Goal: Information Seeking & Learning: Learn about a topic

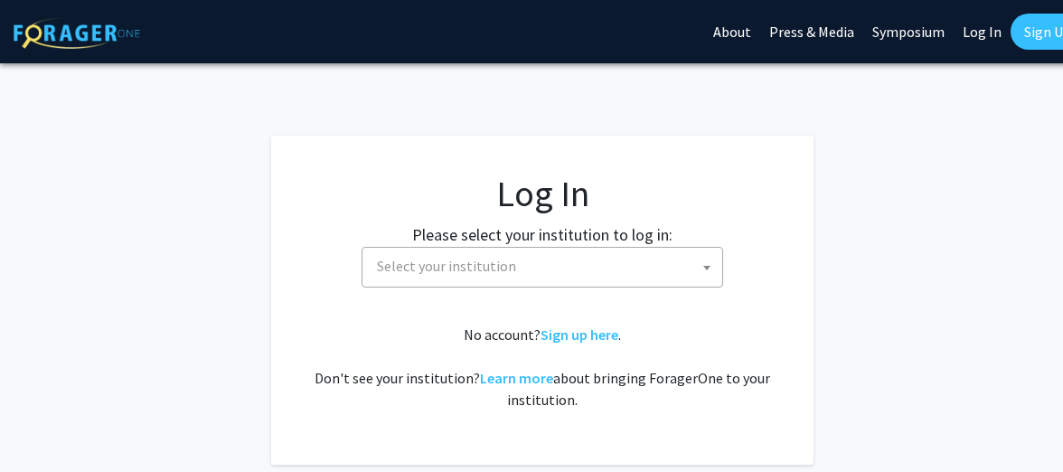
select select
click at [495, 274] on span "Select your institution" at bounding box center [446, 266] width 139 height 18
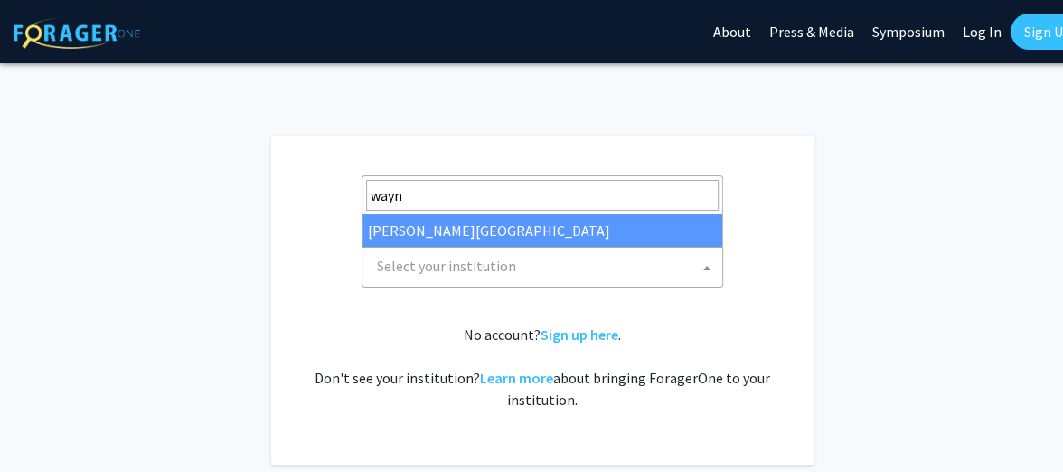
type input "wayne"
select select "21"
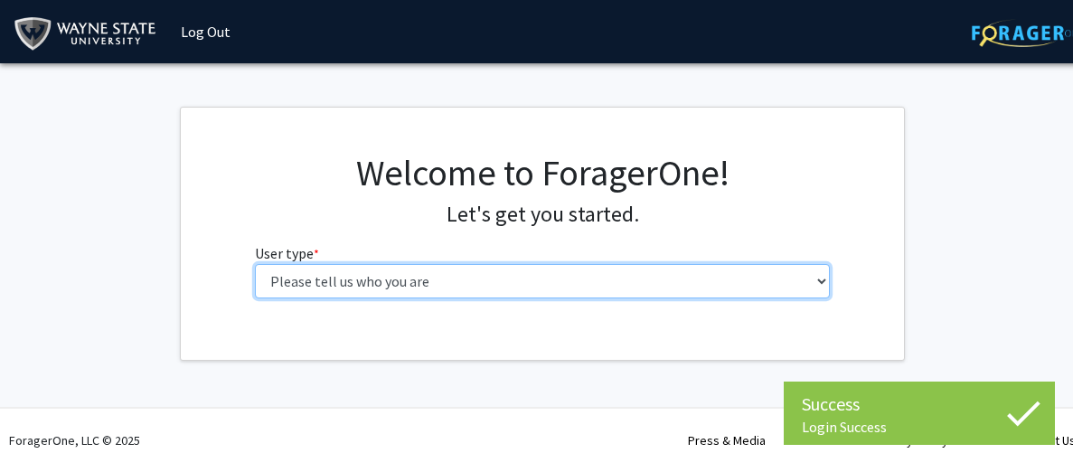
click at [316, 277] on select "Please tell us who you are Undergraduate Student Master's Student Doctoral Cand…" at bounding box center [543, 281] width 576 height 34
select select "1: undergrad"
click at [255, 264] on select "Please tell us who you are Undergraduate Student Master's Student Doctoral Cand…" at bounding box center [543, 281] width 576 height 34
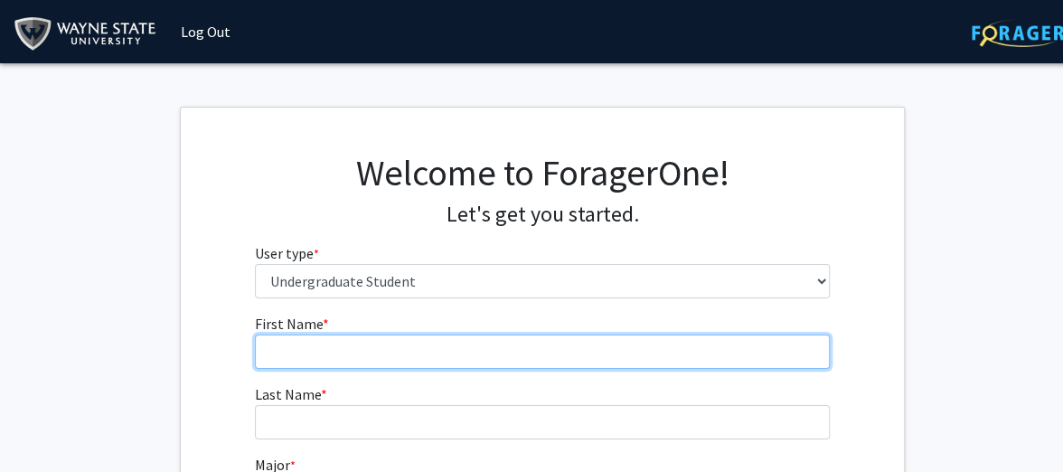
click at [339, 352] on input "First Name * required" at bounding box center [543, 352] width 576 height 34
type input "s"
type input "Sydnie"
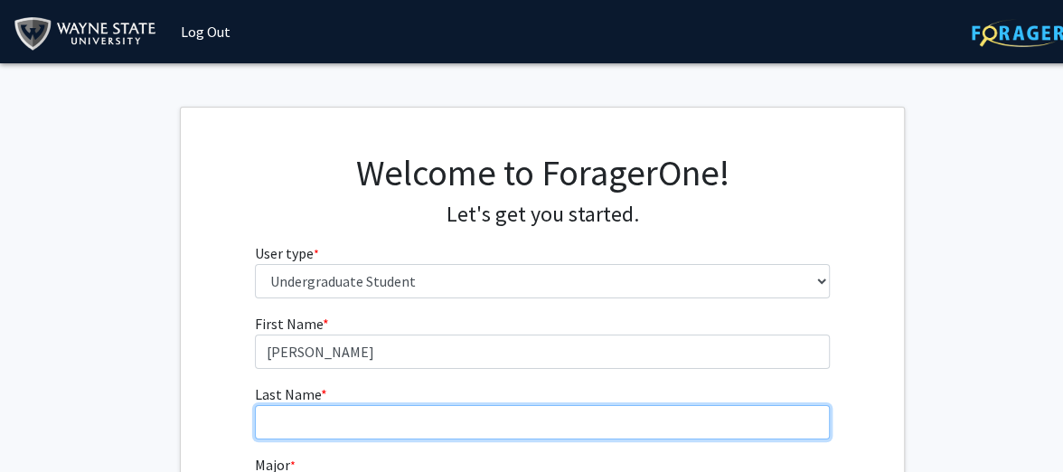
click at [331, 413] on input "Last Name * required" at bounding box center [543, 422] width 576 height 34
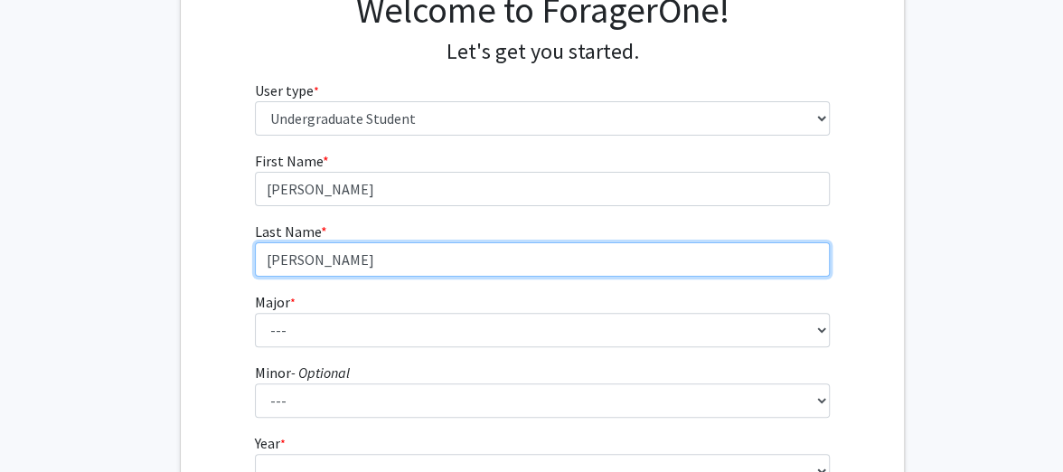
scroll to position [167, 0]
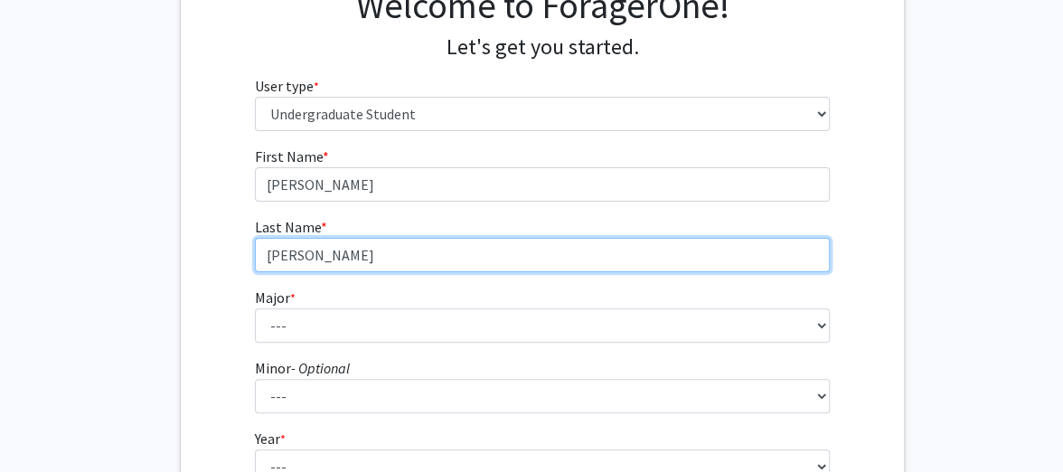
type input "Kelly"
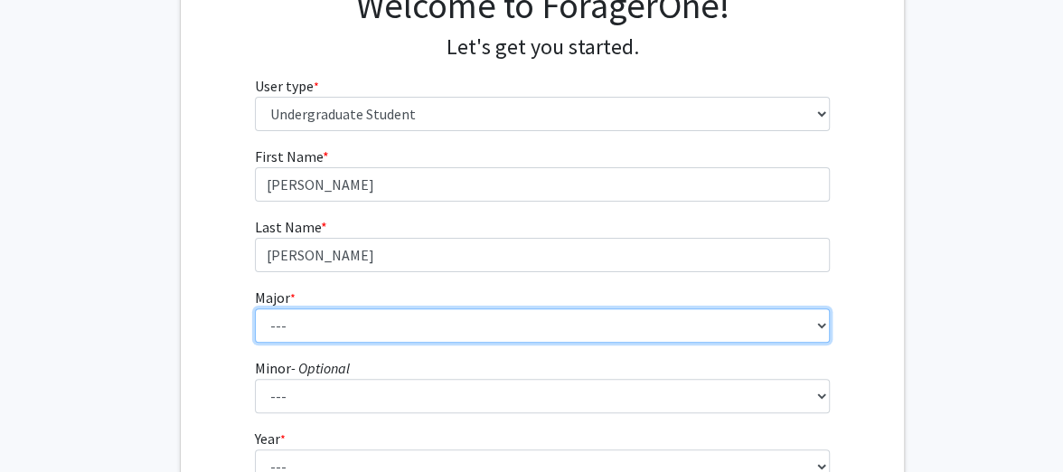
click at [318, 320] on select "--- Accounting African American Studies Anthropology Applied Behavior Analysis …" at bounding box center [543, 325] width 576 height 34
select select "12: 1792"
click at [255, 308] on select "--- Accounting African American Studies Anthropology Applied Behavior Analysis …" at bounding box center [543, 325] width 576 height 34
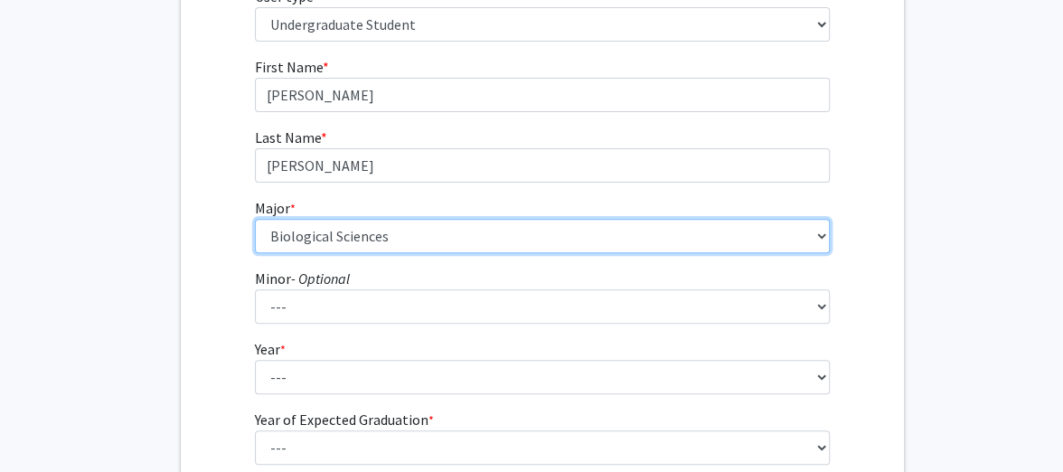
scroll to position [258, 0]
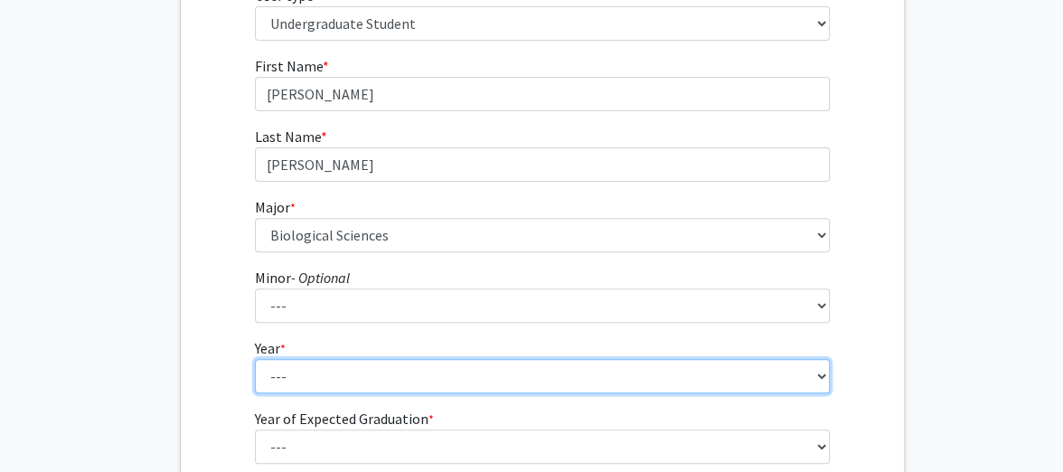
click at [371, 367] on select "--- First-year Sophomore Junior Senior Postbaccalaureate Certificate" at bounding box center [543, 376] width 576 height 34
select select "3: junior"
click at [255, 359] on select "--- First-year Sophomore Junior Senior Postbaccalaureate Certificate" at bounding box center [543, 376] width 576 height 34
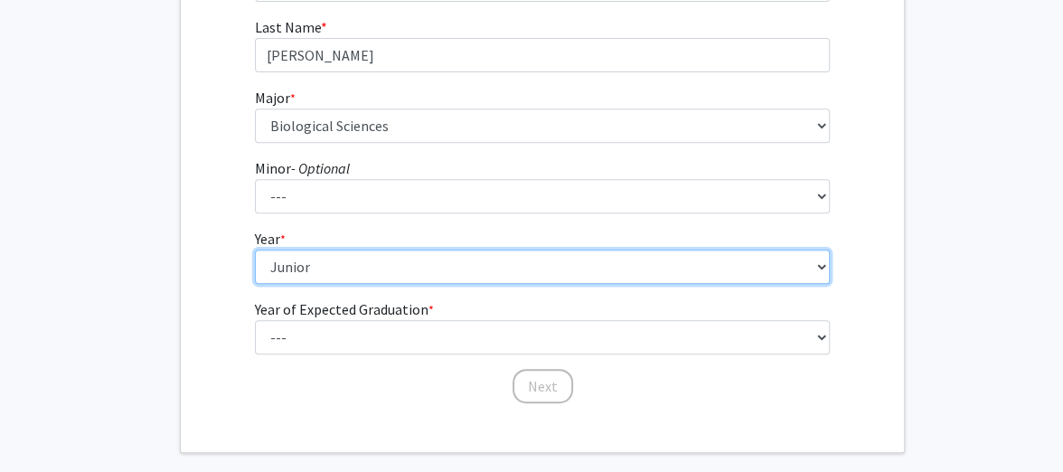
scroll to position [372, 0]
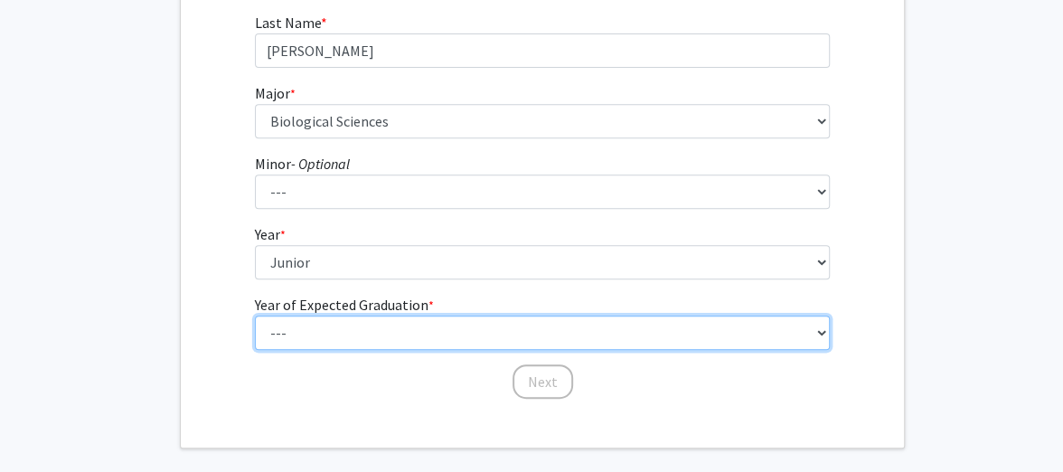
click at [365, 331] on select "--- 2025 2026 2027 2028 2029 2030 2031 2032 2033 2034" at bounding box center [543, 333] width 576 height 34
select select "3: 2027"
click at [255, 316] on select "--- 2025 2026 2027 2028 2029 2030 2031 2032 2033 2034" at bounding box center [543, 333] width 576 height 34
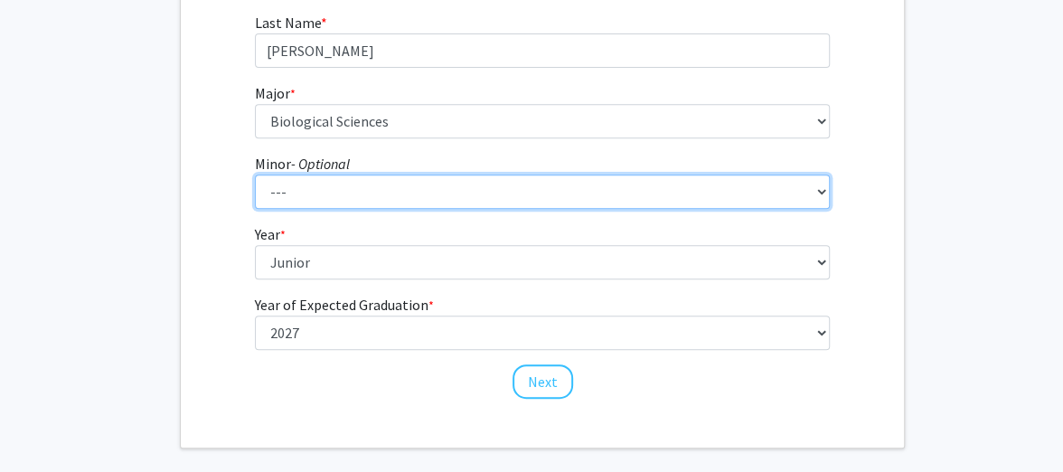
click at [415, 175] on select "--- African American Studies Africana Theatre and Dance Animation and Interacti…" at bounding box center [543, 192] width 576 height 34
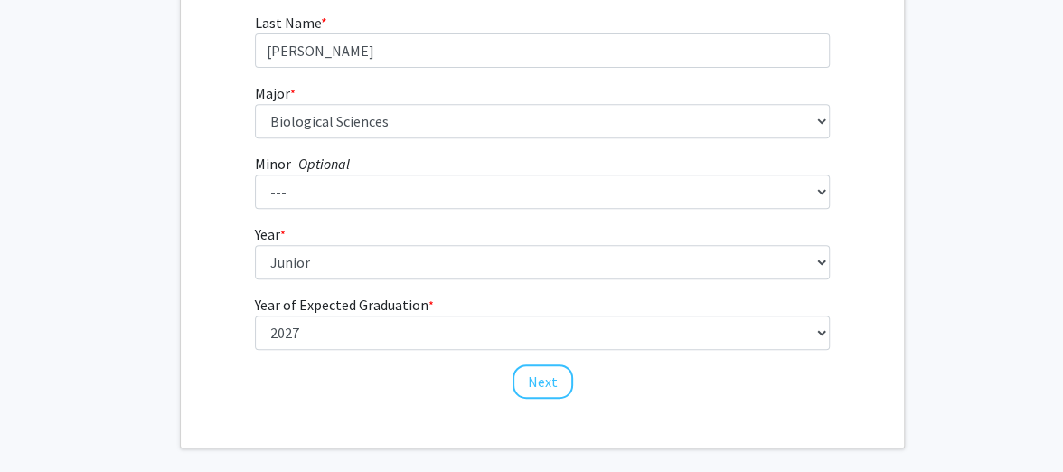
click at [175, 168] on fg-get-started "Welcome to ForagerOne! Let's get you started. User type * required Please tell …" at bounding box center [542, 91] width 1085 height 713
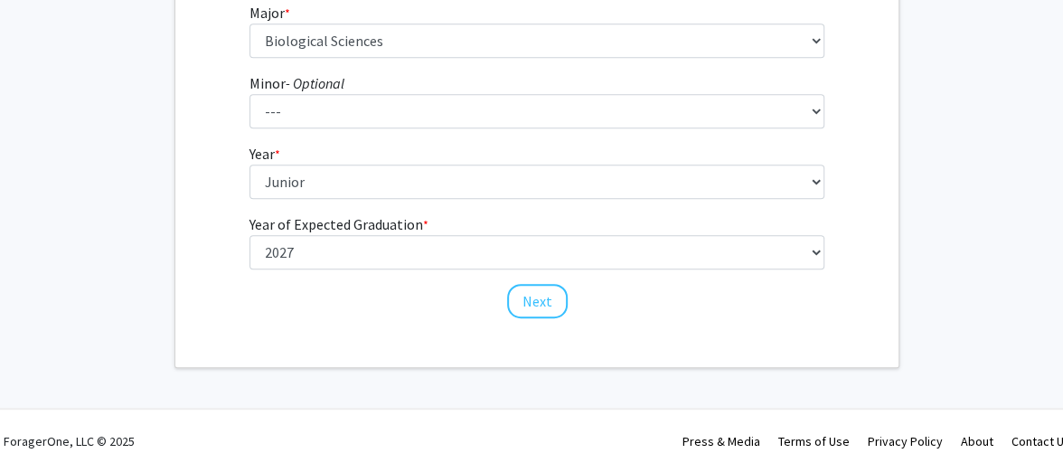
scroll to position [452, 4]
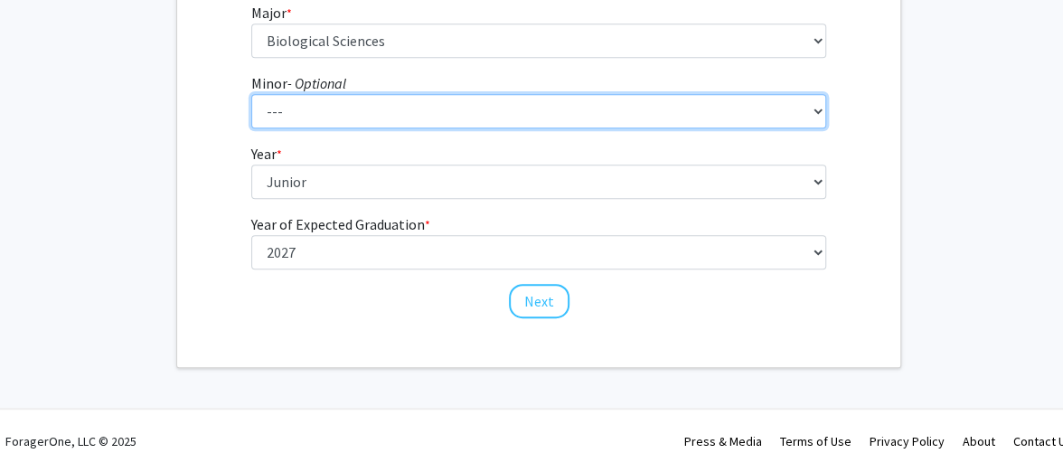
click at [326, 99] on select "--- African American Studies Africana Theatre and Dance Animation and Interacti…" at bounding box center [539, 111] width 576 height 34
select select "4: 1369"
click at [251, 94] on select "--- African American Studies Africana Theatre and Dance Animation and Interacti…" at bounding box center [539, 111] width 576 height 34
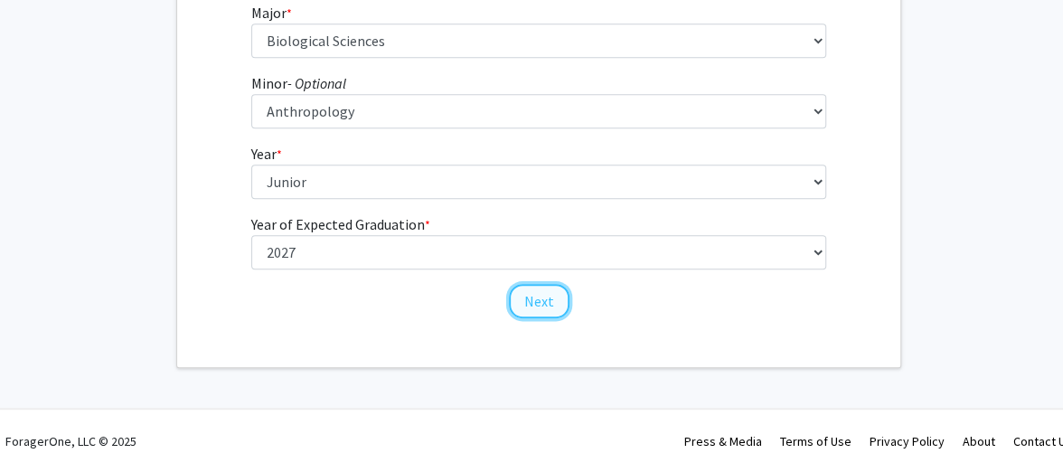
click at [529, 300] on button "Next" at bounding box center [539, 301] width 61 height 34
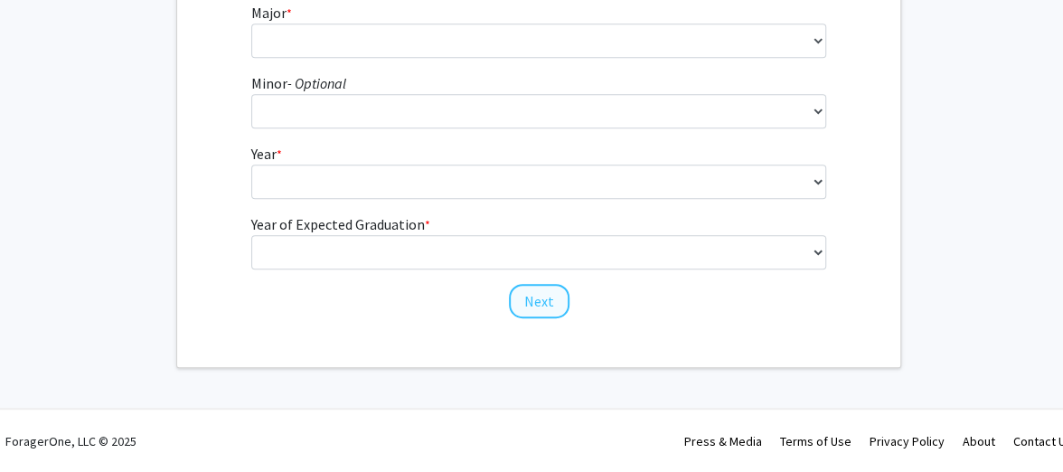
scroll to position [0, 4]
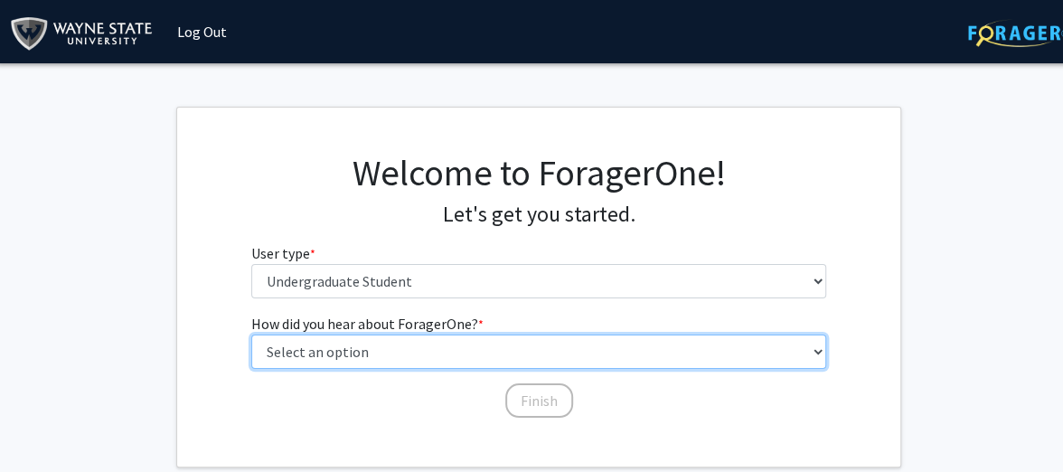
click at [430, 348] on select "Select an option Peer/student recommendation Faculty/staff recommendation Unive…" at bounding box center [539, 352] width 576 height 34
select select "3: university_website"
click at [251, 335] on select "Select an option Peer/student recommendation Faculty/staff recommendation Unive…" at bounding box center [539, 352] width 576 height 34
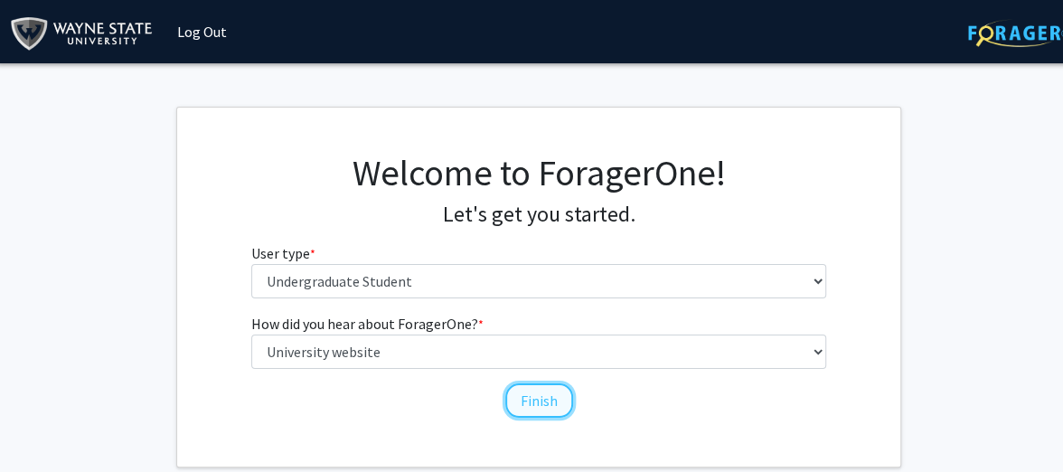
click at [558, 403] on button "Finish" at bounding box center [539, 400] width 68 height 34
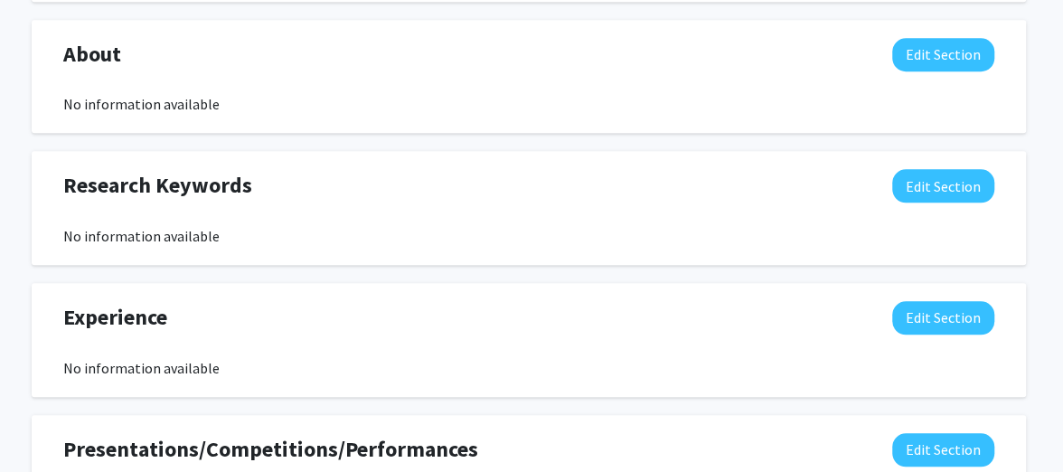
scroll to position [820, 12]
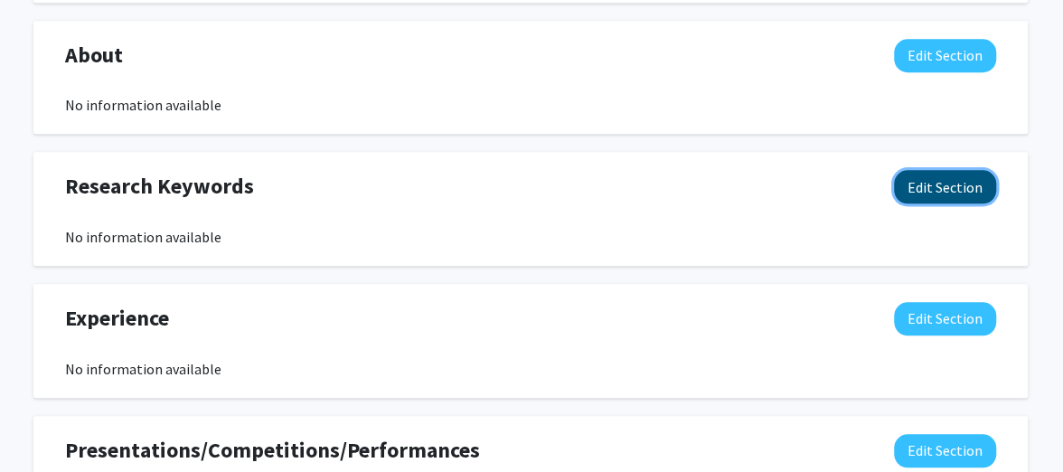
click at [937, 177] on button "Edit Section" at bounding box center [945, 186] width 102 height 33
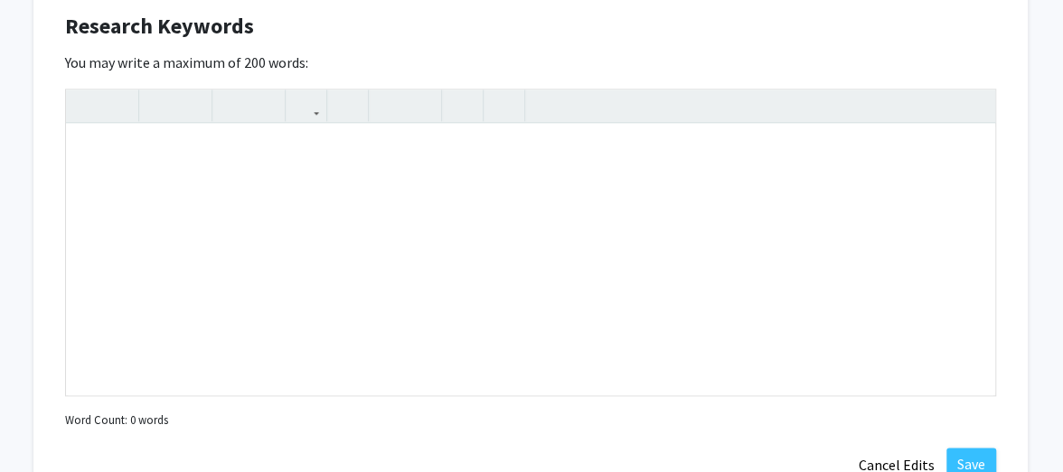
scroll to position [984, 12]
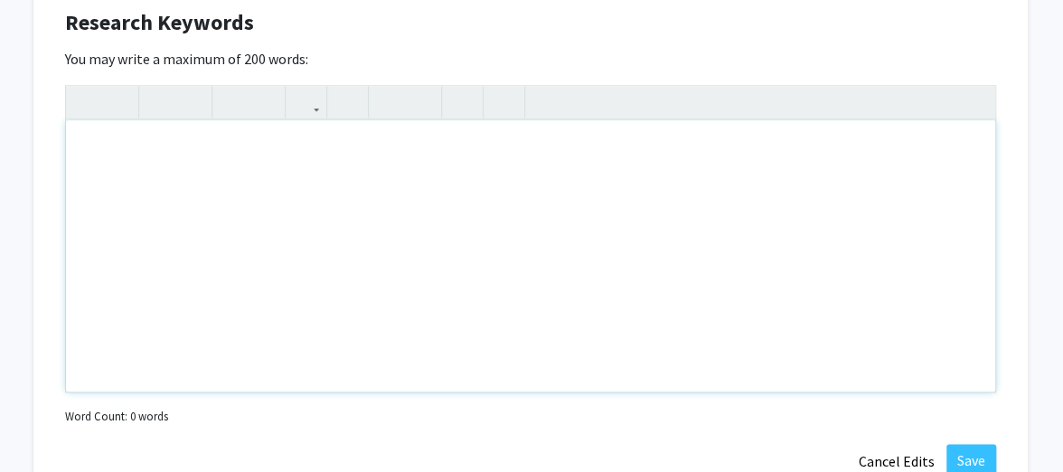
click at [306, 201] on div "Note to users with screen readers: Please deactivate our accessibility plugin f…" at bounding box center [531, 255] width 930 height 271
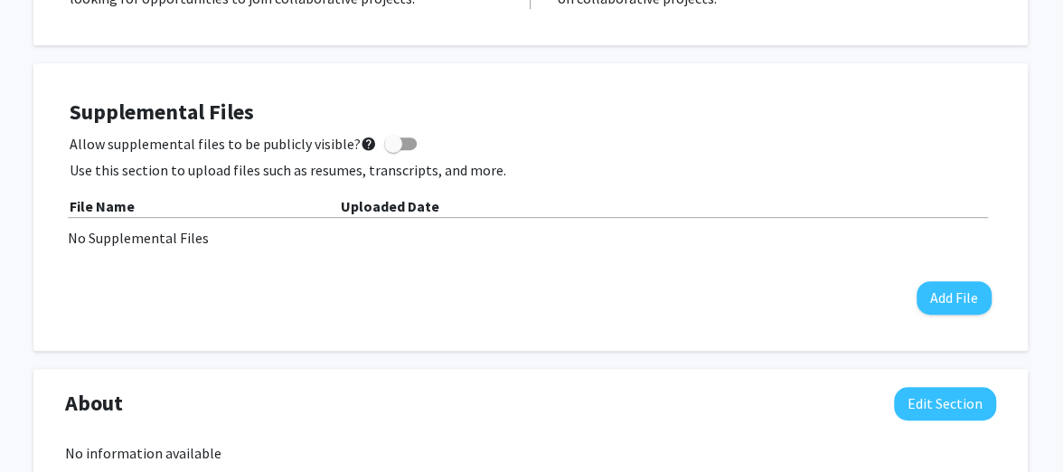
scroll to position [0, 12]
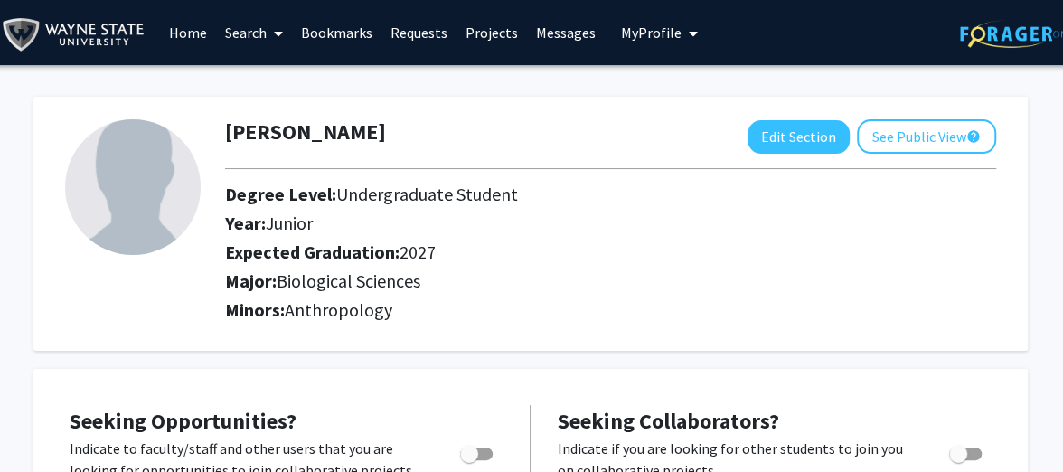
click at [242, 33] on link "Search" at bounding box center [254, 32] width 76 height 63
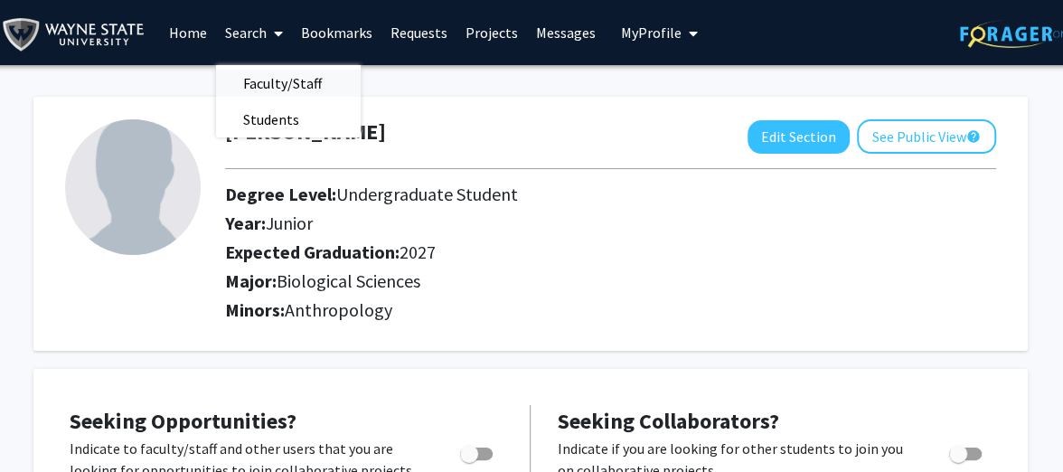
click at [305, 85] on span "Faculty/Staff" at bounding box center [282, 83] width 133 height 36
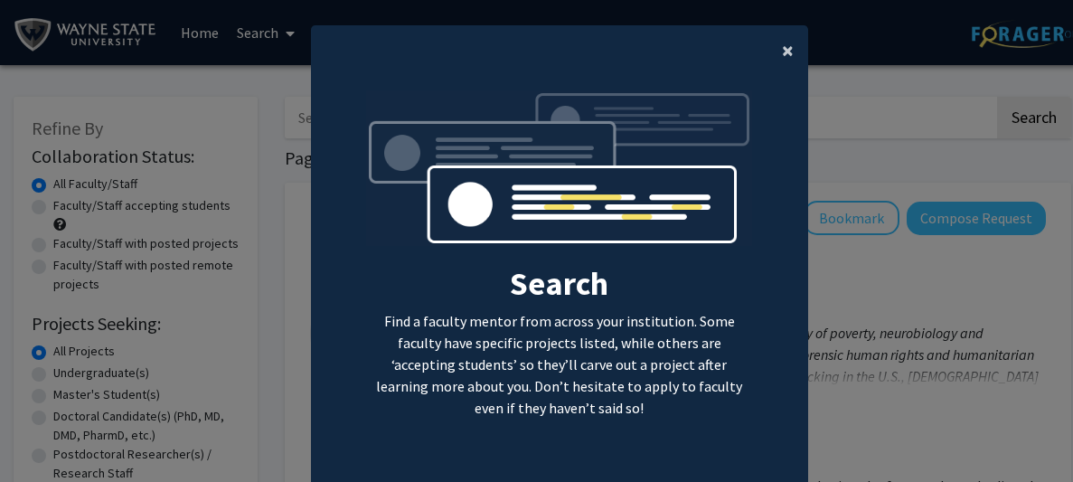
click at [787, 48] on span "×" at bounding box center [788, 50] width 12 height 28
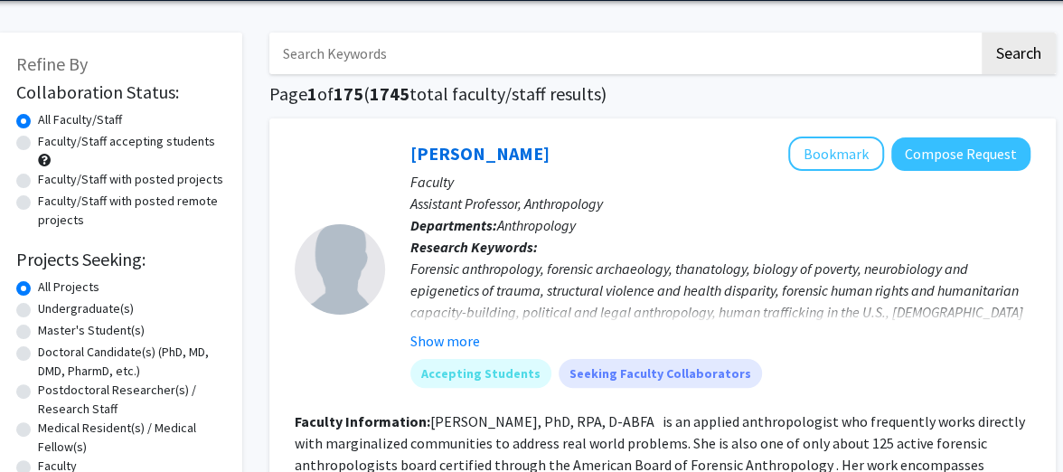
scroll to position [34, 15]
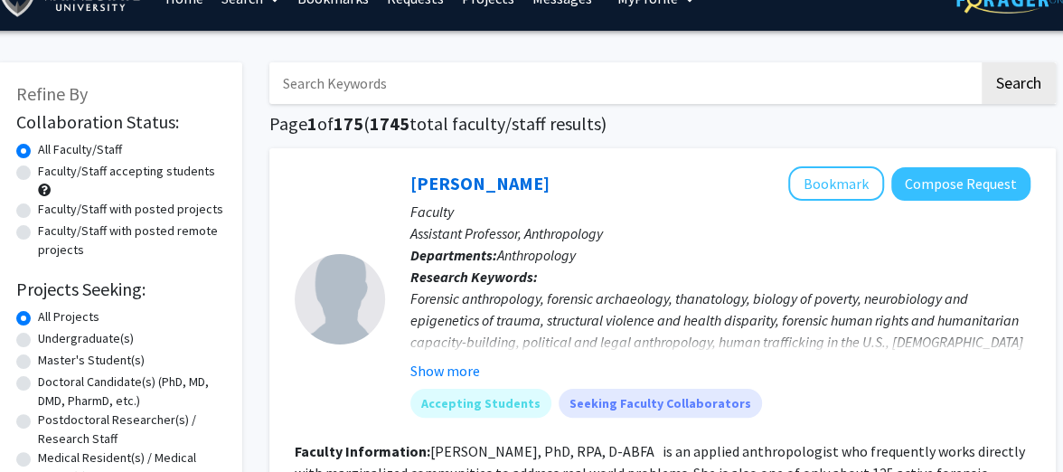
click at [426, 76] on input "Search Keywords" at bounding box center [624, 83] width 710 height 42
click at [982, 62] on button "Search" at bounding box center [1019, 83] width 74 height 42
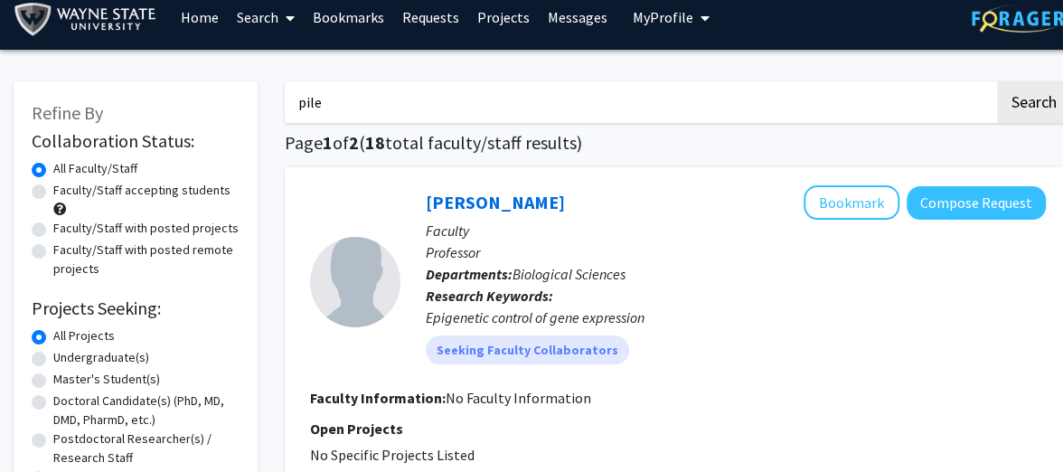
scroll to position [0, 1]
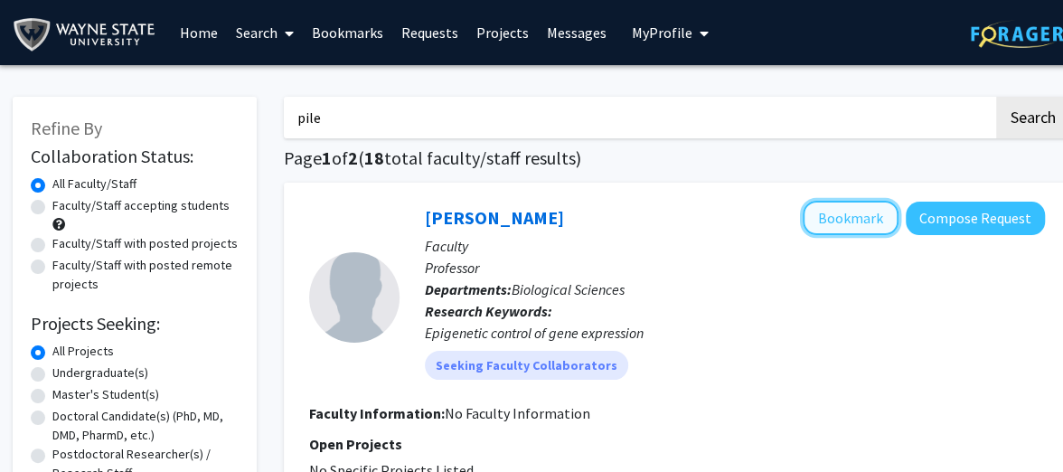
click at [833, 212] on button "Bookmark" at bounding box center [851, 218] width 96 height 34
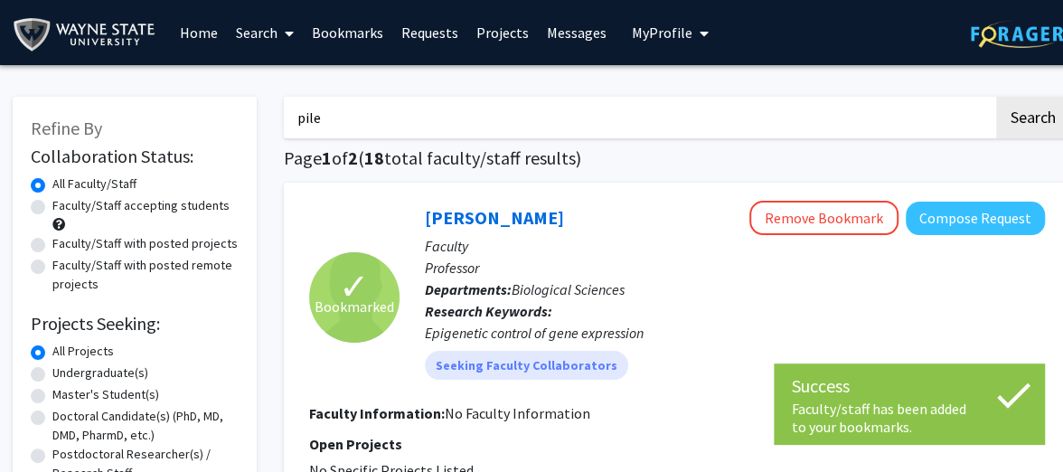
click at [567, 109] on input "pile" at bounding box center [639, 118] width 710 height 42
type input "p"
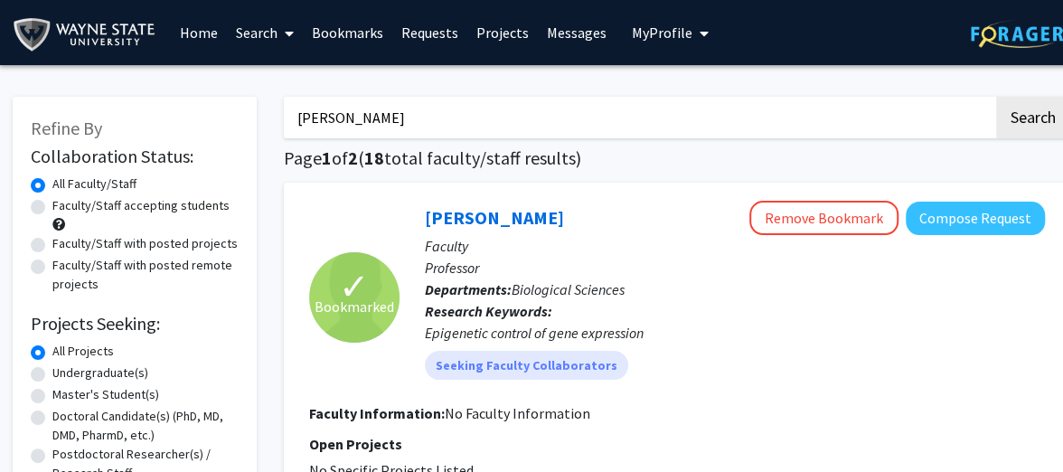
click at [996, 97] on button "Search" at bounding box center [1033, 118] width 74 height 42
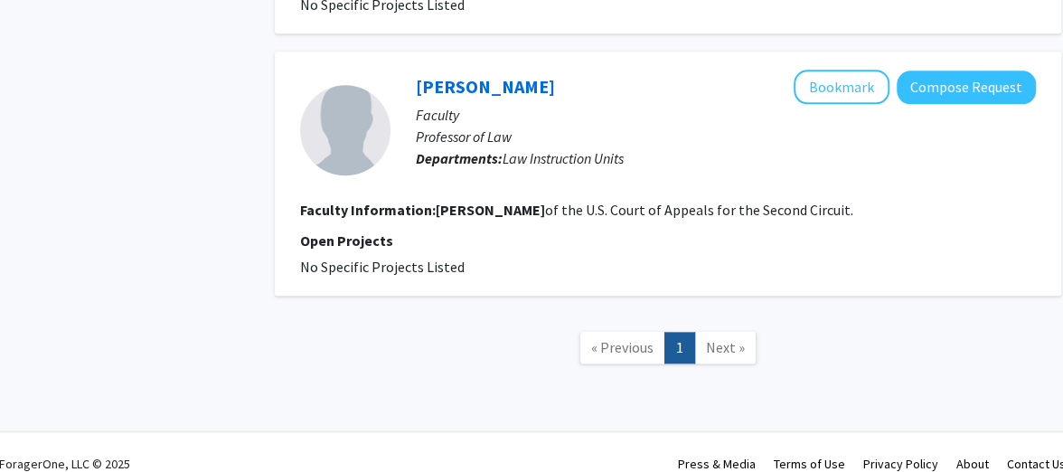
scroll to position [0, 10]
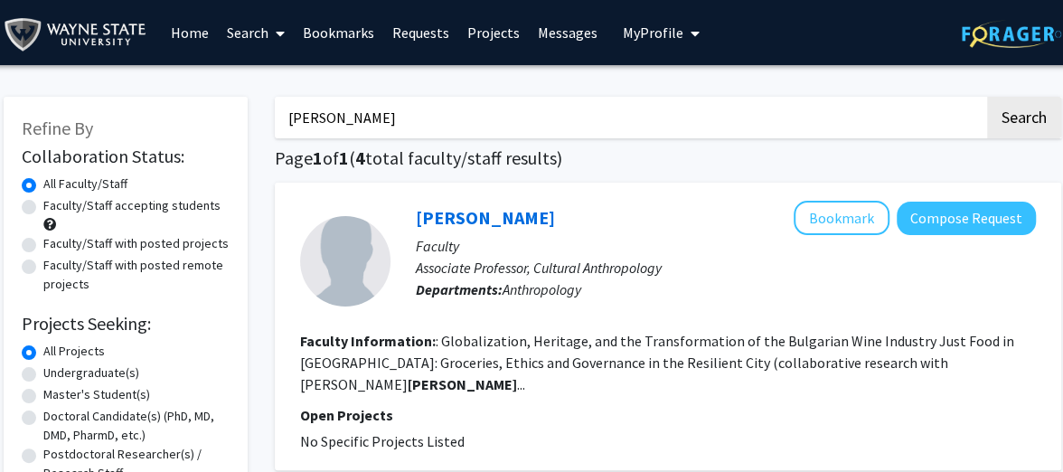
drag, startPoint x: 363, startPoint y: 114, endPoint x: 144, endPoint y: 105, distance: 219.0
click at [987, 97] on button "Search" at bounding box center [1024, 118] width 74 height 42
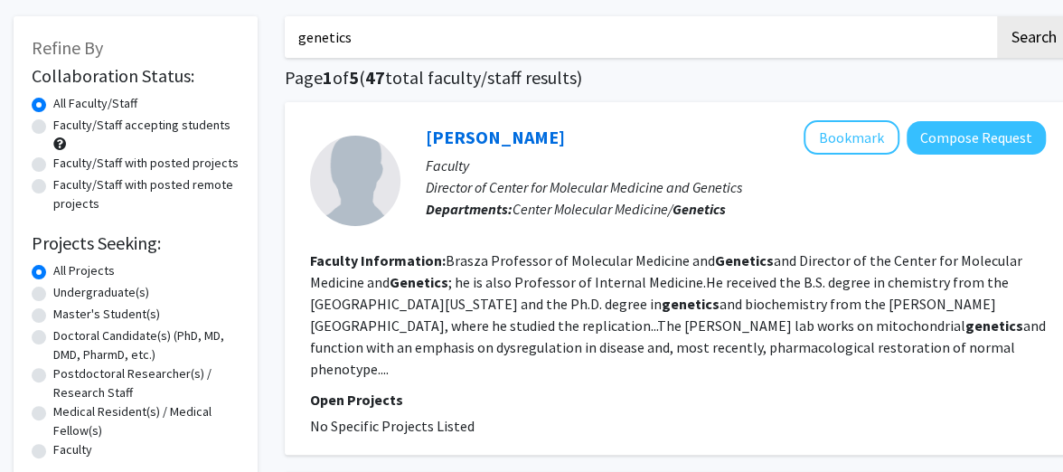
scroll to position [83, 0]
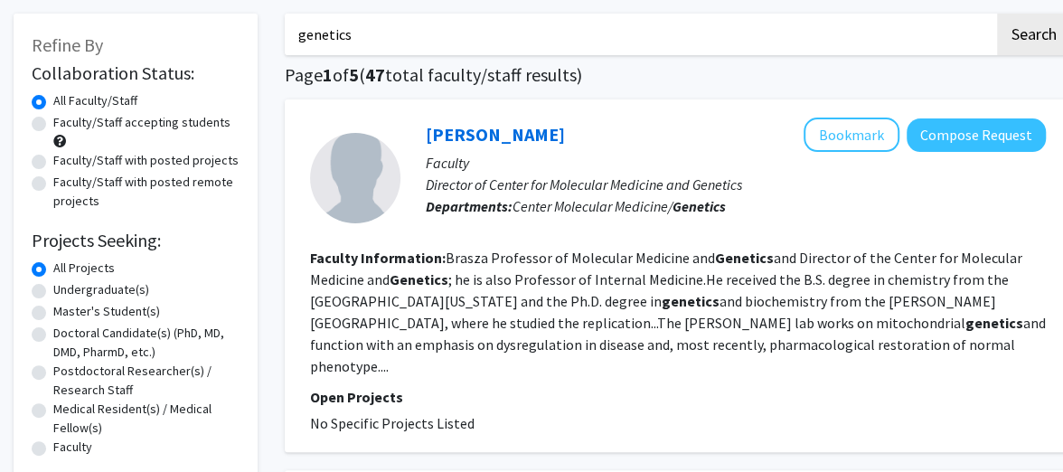
click at [848, 155] on p "Faculty" at bounding box center [736, 163] width 620 height 22
click at [854, 118] on button "Bookmark" at bounding box center [852, 135] width 96 height 34
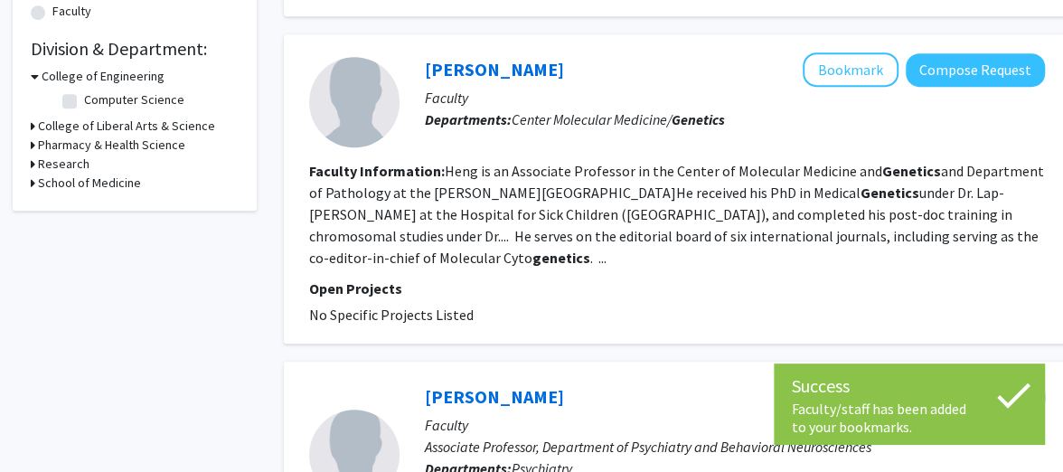
scroll to position [517, 1]
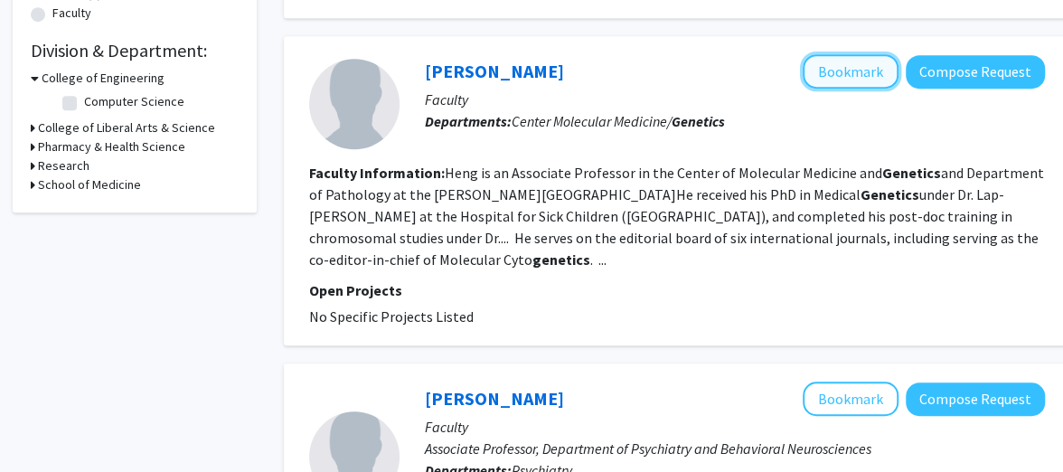
click at [864, 54] on button "Bookmark" at bounding box center [851, 71] width 96 height 34
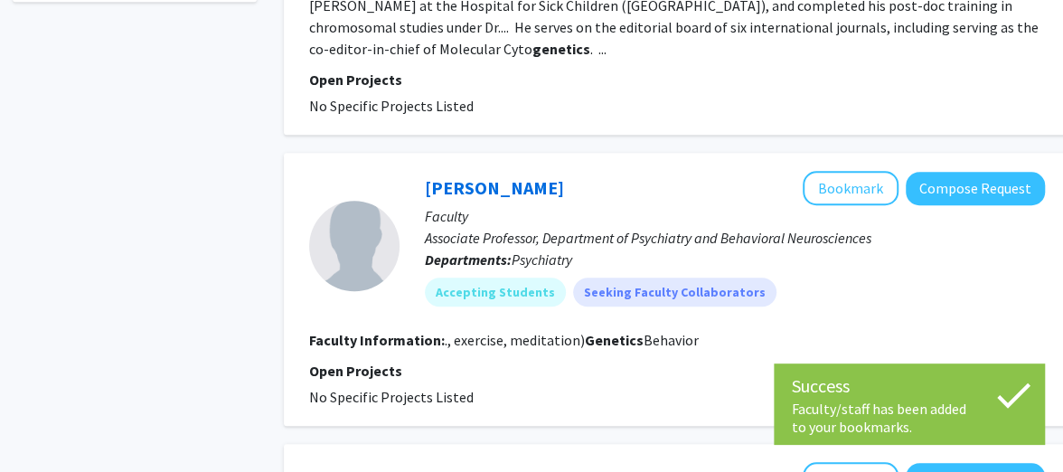
scroll to position [733, 0]
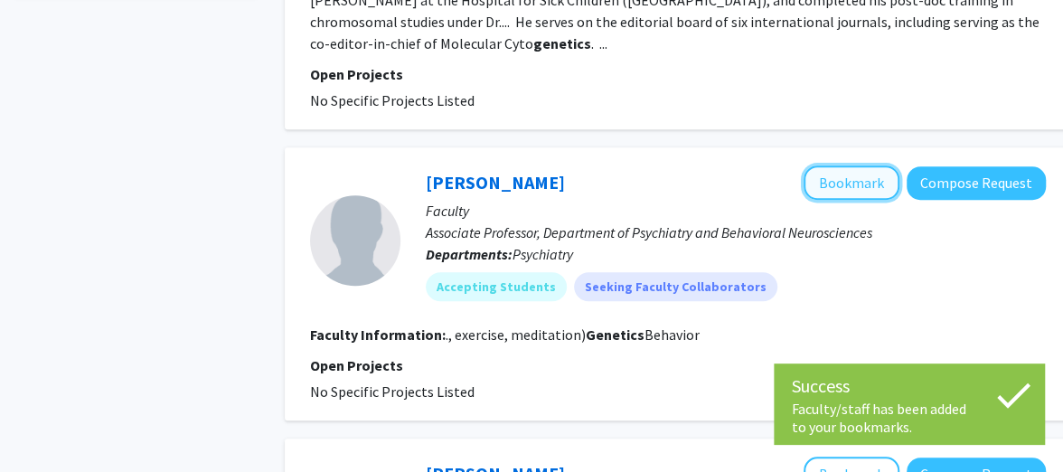
click at [826, 165] on button "Bookmark" at bounding box center [852, 182] width 96 height 34
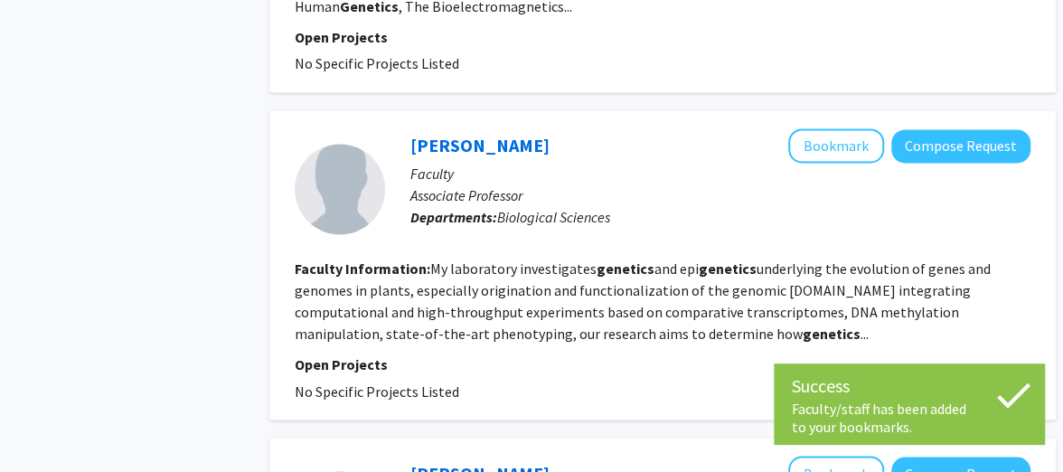
scroll to position [1412, 15]
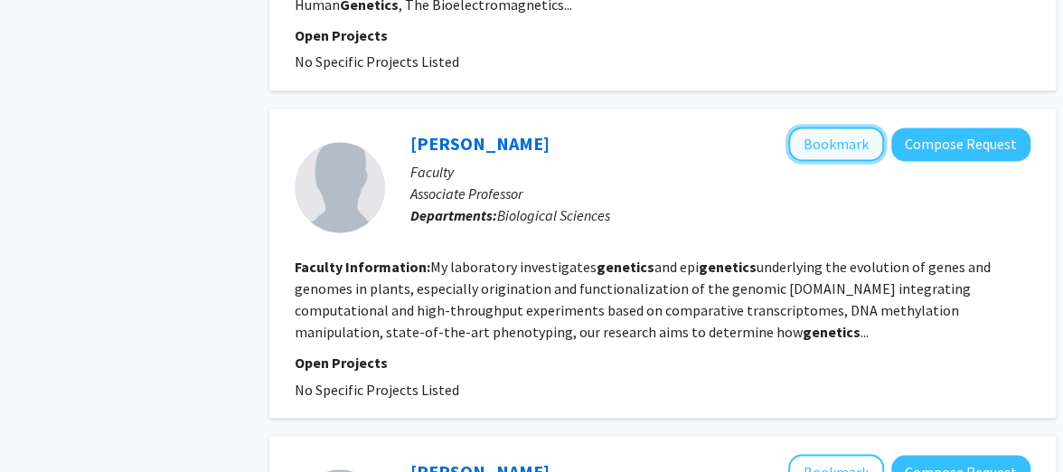
click at [827, 127] on button "Bookmark" at bounding box center [836, 144] width 96 height 34
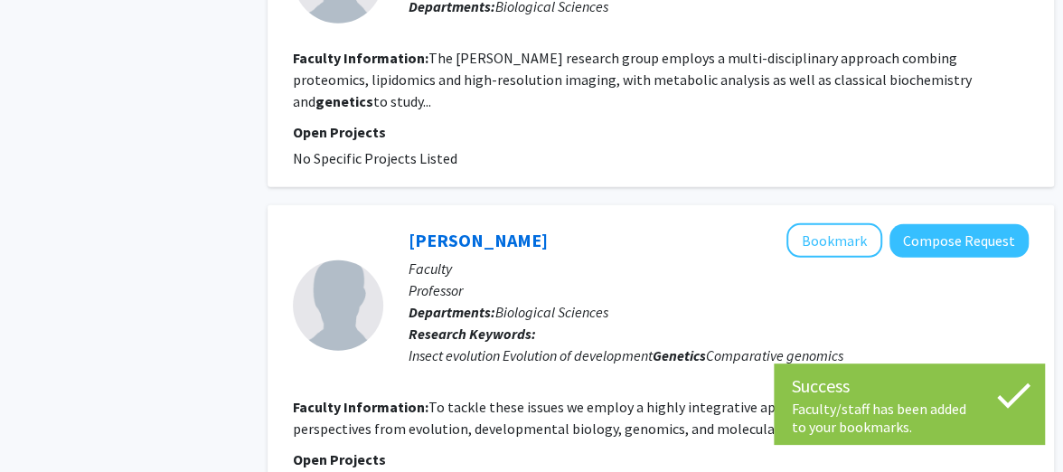
scroll to position [0, 17]
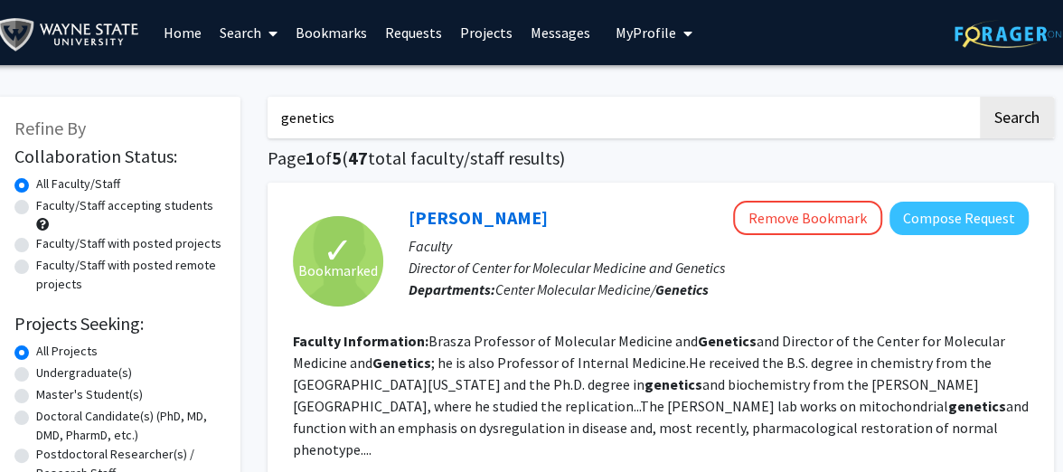
click at [283, 116] on input "genetics" at bounding box center [623, 118] width 710 height 42
type input "epigenetics"
click at [980, 97] on button "Search" at bounding box center [1017, 118] width 74 height 42
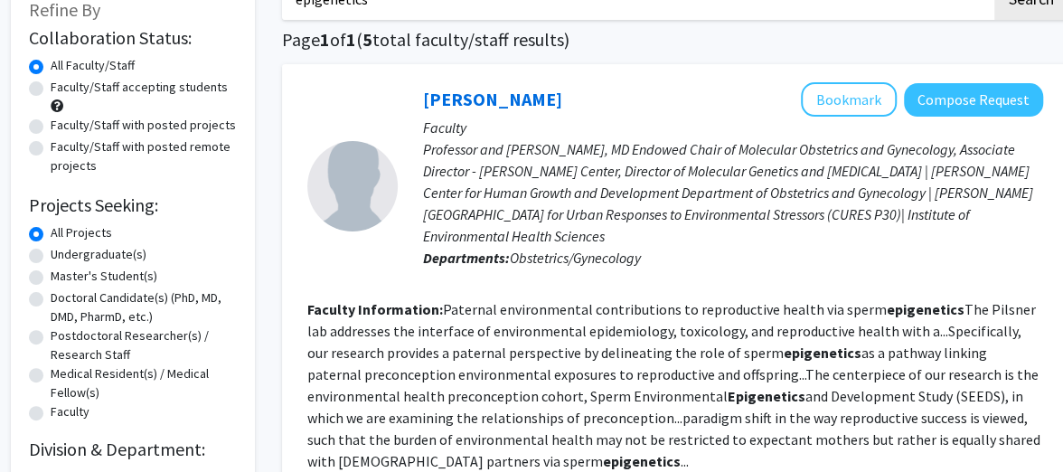
scroll to position [121, 3]
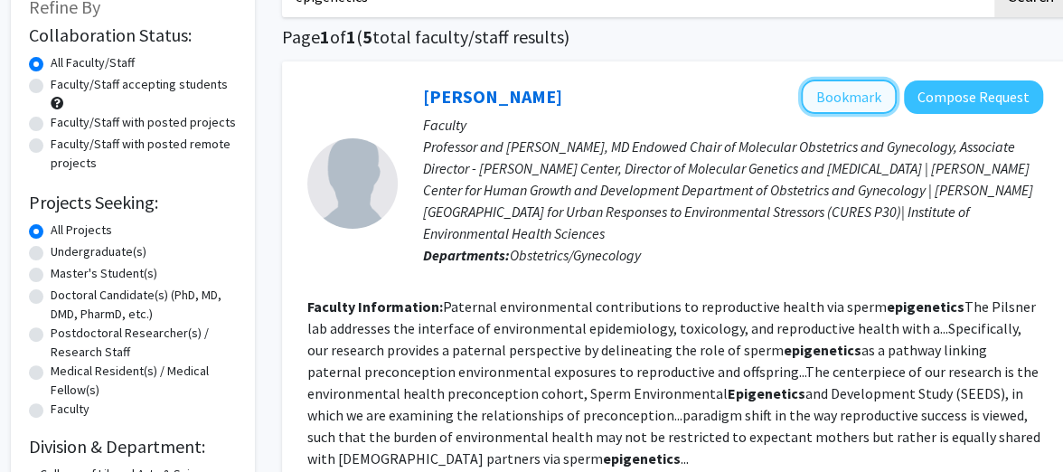
click at [841, 93] on button "Bookmark" at bounding box center [849, 97] width 96 height 34
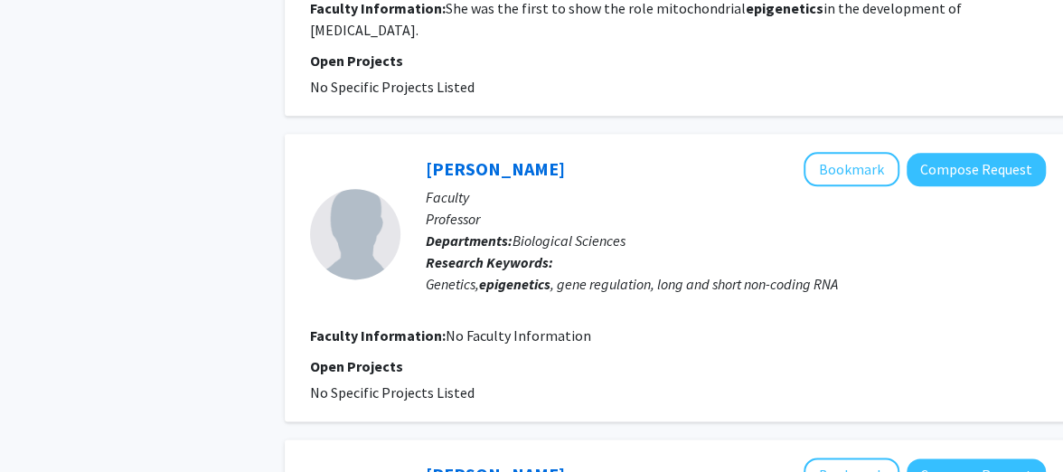
scroll to position [1098, 0]
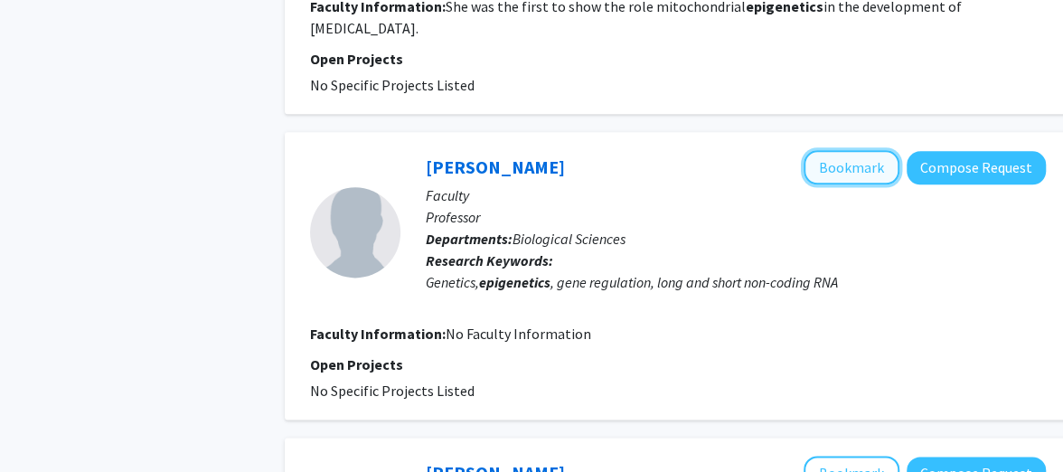
click at [846, 162] on button "Bookmark" at bounding box center [852, 167] width 96 height 34
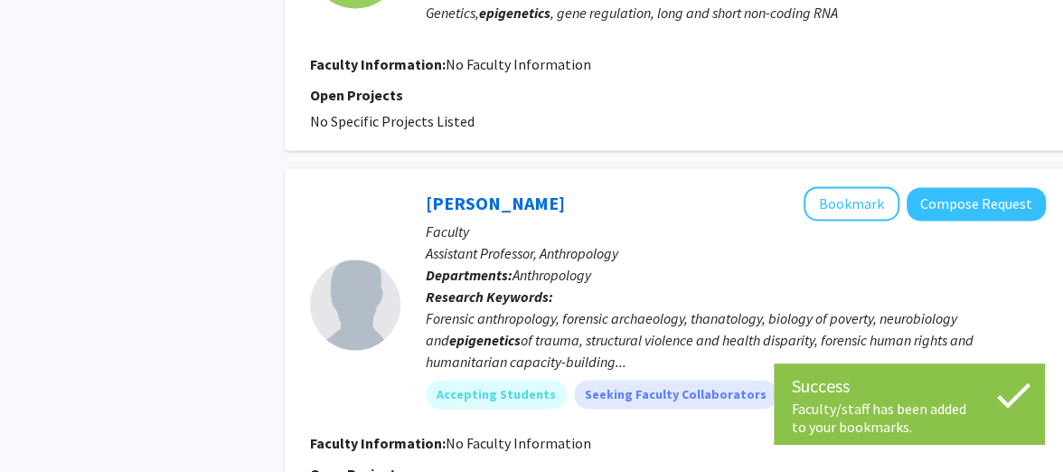
scroll to position [1369, 0]
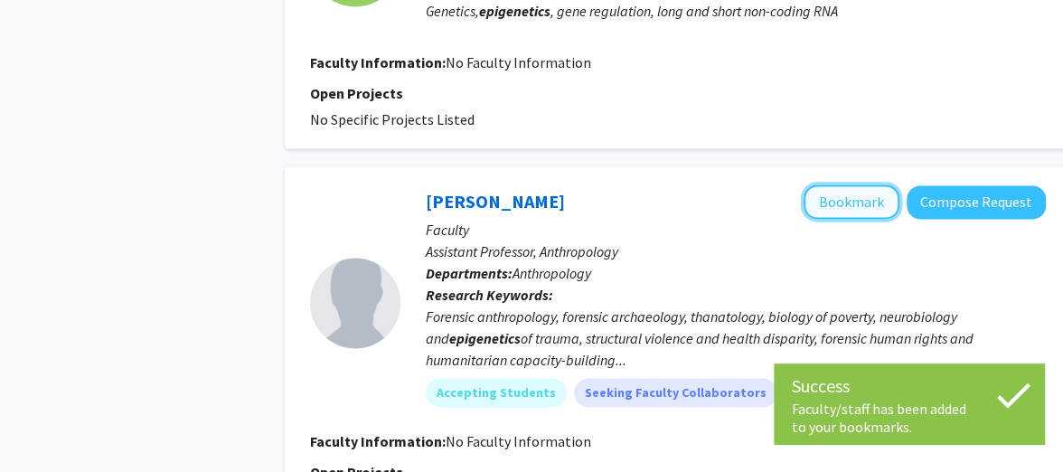
click at [842, 200] on button "Bookmark" at bounding box center [852, 201] width 96 height 34
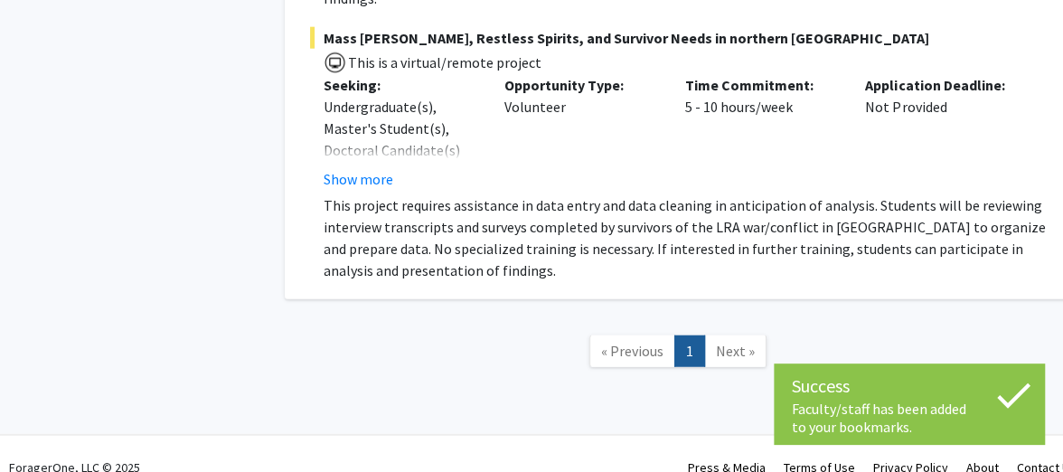
scroll to position [0, 0]
